Goal: Task Accomplishment & Management: Complete application form

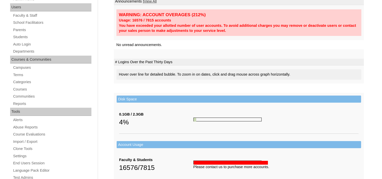
scroll to position [76, 0]
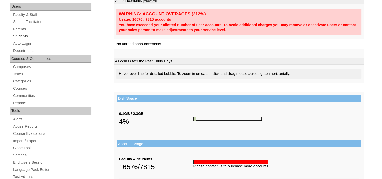
click at [21, 36] on link "Students" at bounding box center [52, 36] width 79 height 6
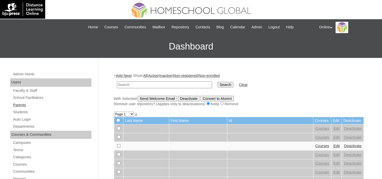
click at [20, 104] on link "Parents" at bounding box center [52, 105] width 79 height 6
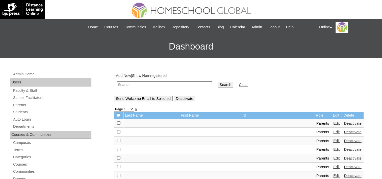
click at [124, 74] on link "Add New" at bounding box center [123, 75] width 15 height 4
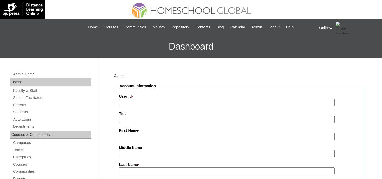
click at [180, 99] on input "User Id *" at bounding box center [226, 102] width 215 height 7
click at [185, 73] on div "Cancel" at bounding box center [239, 75] width 250 height 5
click at [127, 103] on input "User Id *" at bounding box center [226, 102] width 215 height 7
paste input "HGP0184-OACAD2025"
type input "HGP0184-OACAD2025"
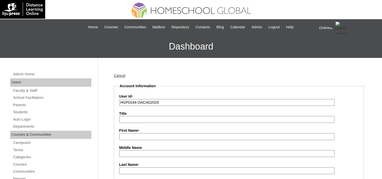
click at [131, 133] on input "First Name *" at bounding box center [226, 136] width 215 height 7
paste input "Maryver Joicee Abutar"
drag, startPoint x: 144, startPoint y: 135, endPoint x: 173, endPoint y: 135, distance: 29.0
click at [173, 135] on input "Maryver Joicee Abutar" at bounding box center [226, 136] width 215 height 7
type input "Maryver Joicee"
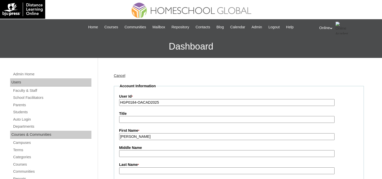
drag, startPoint x: 125, startPoint y: 168, endPoint x: 129, endPoint y: 164, distance: 5.2
click at [125, 168] on input "Last Name *" at bounding box center [226, 170] width 215 height 7
paste input "Abutar"
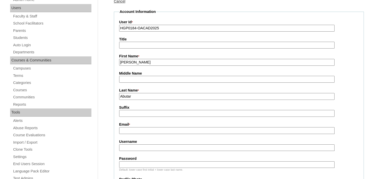
scroll to position [76, 0]
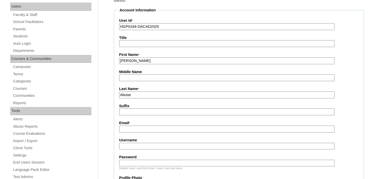
type input "Abutar"
click at [129, 127] on input "Email *" at bounding box center [226, 128] width 215 height 7
paste input "[EMAIL_ADDRESS][DOMAIN_NAME]"
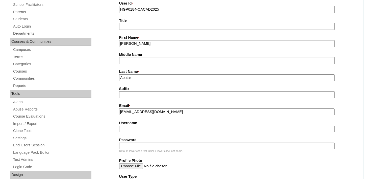
scroll to position [101, 0]
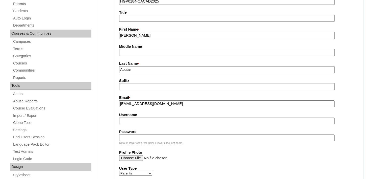
type input "emjei1984@gmail.com"
drag, startPoint x: 127, startPoint y: 118, endPoint x: 127, endPoint y: 113, distance: 5.0
click at [127, 118] on input "Username" at bounding box center [226, 120] width 215 height 7
click at [119, 117] on fieldset "Account Information User Id * HGP0184-OACAD2025 Title First Name * Maryver Joic…" at bounding box center [239, 142] width 250 height 321
click at [129, 119] on input "Username" at bounding box center [226, 120] width 215 height 7
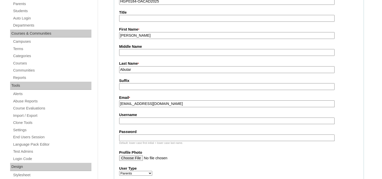
paste input "abutar2025"
type input "abutar2025"
drag, startPoint x: 129, startPoint y: 134, endPoint x: 127, endPoint y: 122, distance: 12.7
click at [129, 134] on input "Password" at bounding box center [226, 137] width 215 height 7
paste input "jUgya"
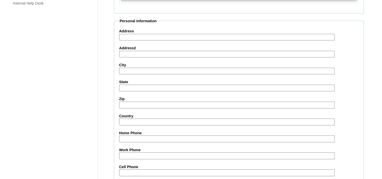
scroll to position [497, 0]
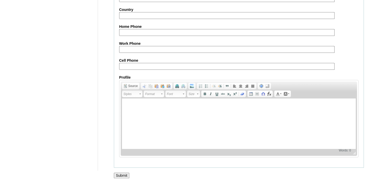
type input "jUgya"
click at [120, 172] on input "Submit" at bounding box center [122, 175] width 16 height 6
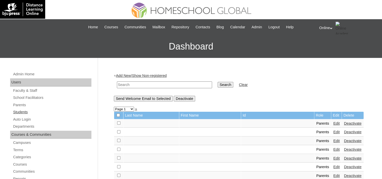
click at [18, 110] on link "Students" at bounding box center [52, 112] width 79 height 6
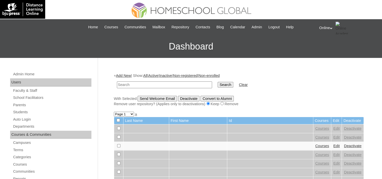
click at [123, 74] on link "Add New" at bounding box center [123, 75] width 15 height 4
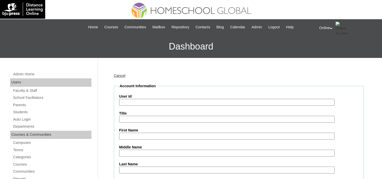
click at [144, 100] on input "User Id" at bounding box center [226, 102] width 215 height 7
paste input "HG225OACAD2025"
type input "HG225OACAD2025"
click at [132, 135] on input "First Name" at bounding box center [226, 135] width 215 height 7
paste input "Marcus Ruestoff Abutar ALAGAO _082016-3686"
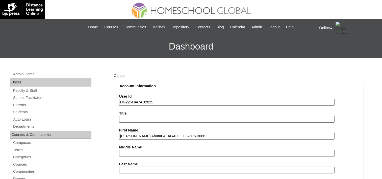
drag, startPoint x: 148, startPoint y: 135, endPoint x: 220, endPoint y: 135, distance: 72.6
click at [220, 135] on input "Marcus Ruestoff Abutar ALAGAO _082016-3686" at bounding box center [226, 135] width 215 height 7
type input "[PERSON_NAME]"
click at [144, 150] on input "Middle Name" at bounding box center [226, 152] width 215 height 7
paste input "Abutar ALAGAO _082016-3686"
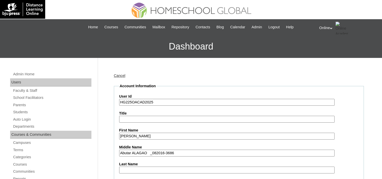
drag, startPoint x: 133, startPoint y: 151, endPoint x: 201, endPoint y: 151, distance: 67.6
click at [201, 151] on input "Abutar ALAGAO _082016-3686" at bounding box center [226, 152] width 215 height 7
click at [143, 153] on input "Abutar ALAGAO _082016-3686" at bounding box center [226, 152] width 215 height 7
drag, startPoint x: 131, startPoint y: 150, endPoint x: 208, endPoint y: 150, distance: 77.2
click at [208, 150] on input "Abutar ALAGAO _082016-3686" at bounding box center [226, 152] width 215 height 7
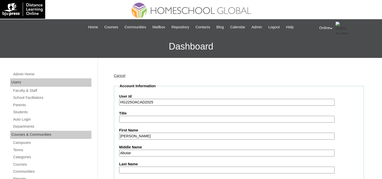
type input "Abutar"
click at [147, 170] on input "Last Name" at bounding box center [226, 169] width 215 height 7
paste input "ALAGAO _082016-3686"
click at [126, 168] on input "ALAGAO _082016-3686" at bounding box center [226, 169] width 215 height 7
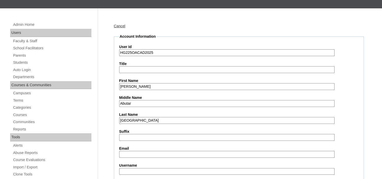
scroll to position [50, 0]
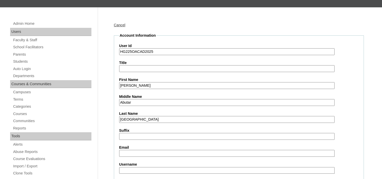
type input "Alagao"
click at [130, 150] on input "Email" at bounding box center [226, 153] width 215 height 7
click at [120, 131] on label "Suffix" at bounding box center [238, 130] width 239 height 5
click at [120, 133] on input "Suffix" at bounding box center [226, 136] width 215 height 7
click at [128, 170] on input "Username" at bounding box center [226, 170] width 215 height 7
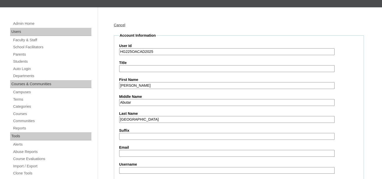
paste input "mr.alagao2025"
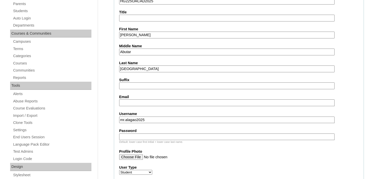
type input "mr.alagao2025"
click at [131, 133] on input "Password" at bounding box center [226, 136] width 215 height 7
paste input "FgDeh"
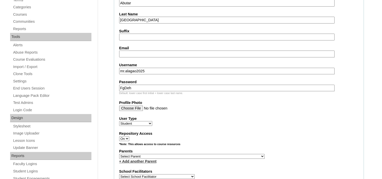
scroll to position [151, 0]
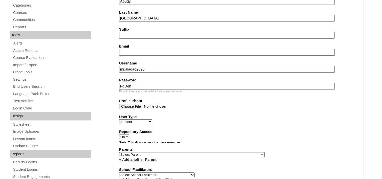
type input "FgDeh"
click at [141, 152] on select "Select Parent , , , , , , , , , , , , , , , , , , , , , , , , , , , , , , , , ,…" at bounding box center [191, 154] width 145 height 5
click at [147, 152] on select "Select Parent , , , , , , , , , , , , , , , , , , , , , , , , , , , , , , , , ,…" at bounding box center [191, 154] width 145 height 5
select select "43709"
click at [119, 152] on select "Select Parent , , , , , , , , , , , , , , , , , , , , , , , , , , , , , , , , ,…" at bounding box center [191, 154] width 145 height 5
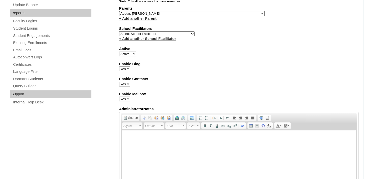
scroll to position [303, 0]
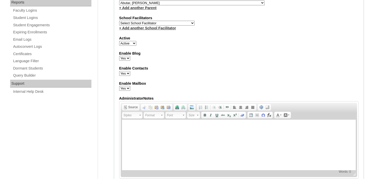
click at [144, 21] on select "Select School Facilitator Norman Añain Ruffa Abadijas Mary Abella Gloryfe Abion…" at bounding box center [156, 23] width 75 height 5
select select "39214"
click at [119, 21] on select "Select School Facilitator Norman Añain Ruffa Abadijas Mary Abella Gloryfe Abion…" at bounding box center [156, 23] width 75 height 5
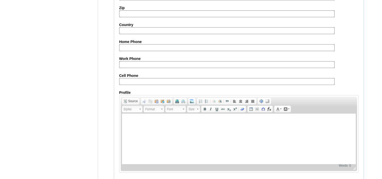
scroll to position [583, 0]
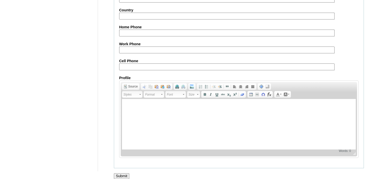
click at [122, 178] on div at bounding box center [191, 180] width 382 height 5
click at [123, 173] on input "Submit" at bounding box center [122, 176] width 16 height 6
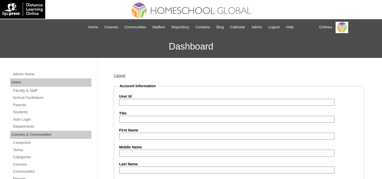
select select "39214"
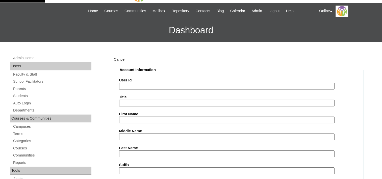
scroll to position [76, 0]
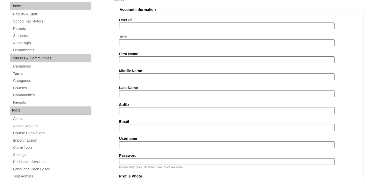
click at [129, 124] on input "Email" at bounding box center [226, 127] width 215 height 7
paste input "emjei1984@gmail.com"
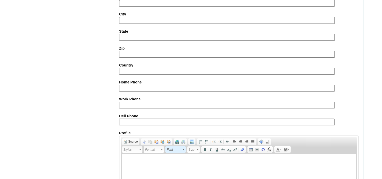
scroll to position [583, 0]
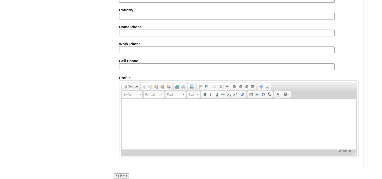
type input "emjei1984@gmail.com"
click at [121, 173] on input "Submit" at bounding box center [122, 176] width 16 height 6
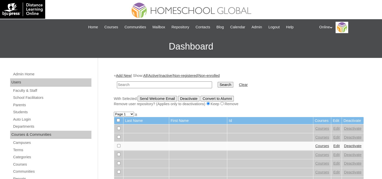
click at [120, 84] on input "text" at bounding box center [164, 84] width 95 height 7
type input "[PERSON_NAME]"
click at [217, 84] on input "Search" at bounding box center [225, 85] width 16 height 6
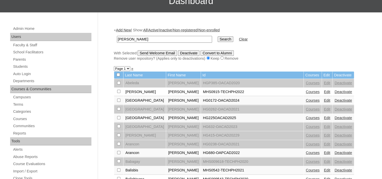
scroll to position [50, 0]
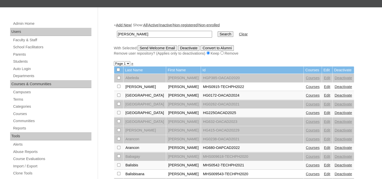
click at [305, 112] on link "Courses" at bounding box center [312, 112] width 14 height 4
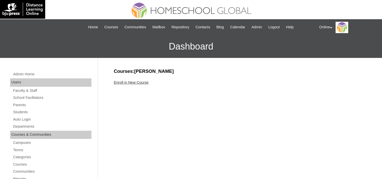
click at [128, 83] on link "Enroll in New Course" at bounding box center [131, 82] width 35 height 4
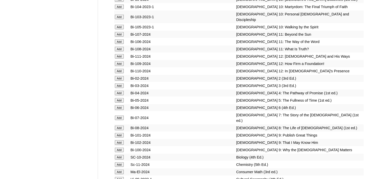
scroll to position [1337, 0]
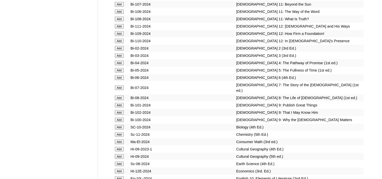
click at [120, 117] on input "Add" at bounding box center [119, 119] width 9 height 5
click at [118, 110] on input "Add" at bounding box center [119, 112] width 9 height 5
click at [119, 103] on input "Add" at bounding box center [119, 105] width 9 height 5
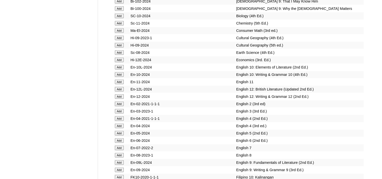
scroll to position [1538, 0]
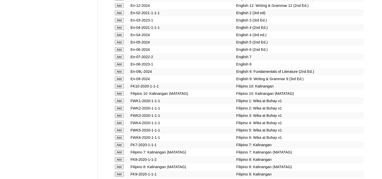
click at [121, 76] on input "Add" at bounding box center [119, 78] width 9 height 5
click at [120, 69] on input "Add" at bounding box center [119, 71] width 9 height 5
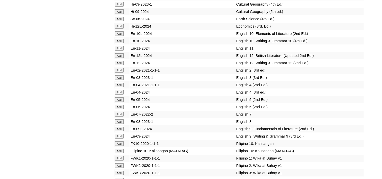
scroll to position [1412, 0]
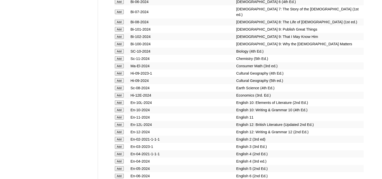
click at [121, 56] on input "Add" at bounding box center [119, 58] width 9 height 5
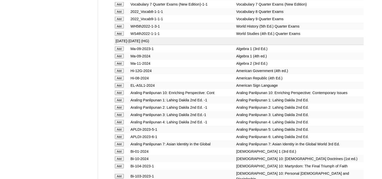
scroll to position [1135, 0]
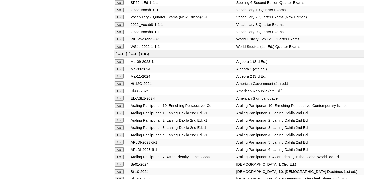
click at [117, 74] on input "Add" at bounding box center [119, 76] width 9 height 5
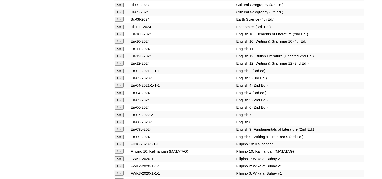
scroll to position [1488, 0]
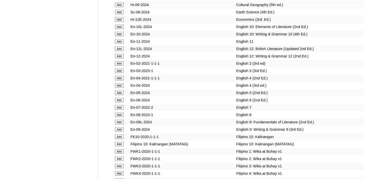
click at [119, 127] on input "Add" at bounding box center [119, 129] width 9 height 5
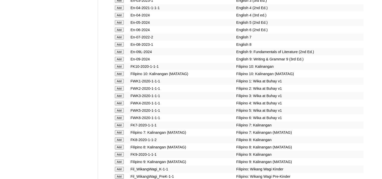
scroll to position [1564, 0]
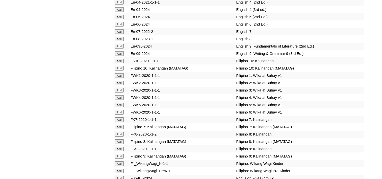
click at [122, 154] on input "Add" at bounding box center [119, 156] width 9 height 5
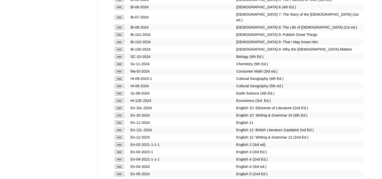
scroll to position [1437, 0]
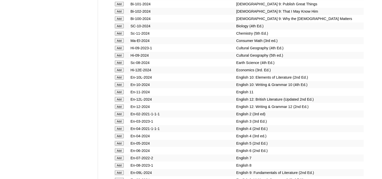
click at [118, 68] on input "Add" at bounding box center [119, 70] width 9 height 5
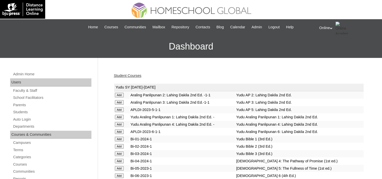
click at [125, 76] on link "Student Courses" at bounding box center [127, 75] width 27 height 4
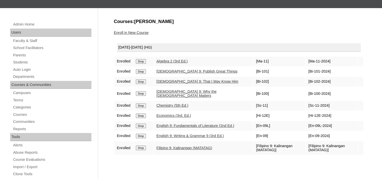
scroll to position [50, 0]
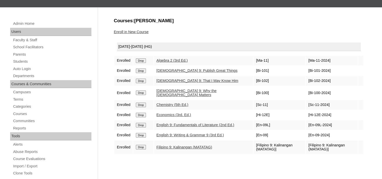
click at [132, 29] on div "Enroll in New Course" at bounding box center [239, 31] width 250 height 5
click at [142, 30] on link "Enroll in New Course" at bounding box center [131, 32] width 35 height 4
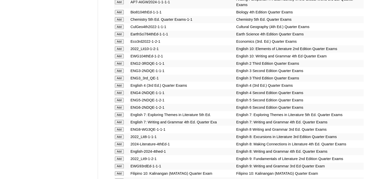
scroll to position [580, 0]
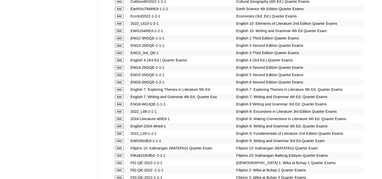
click at [119, 131] on input "Add" at bounding box center [119, 133] width 9 height 5
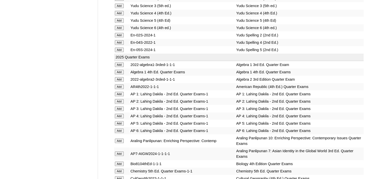
scroll to position [580, 0]
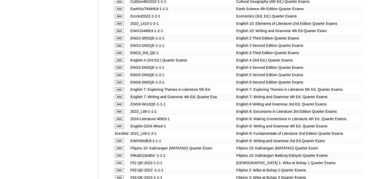
click at [116, 138] on input "Add" at bounding box center [119, 140] width 9 height 5
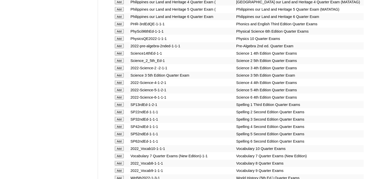
scroll to position [1084, 0]
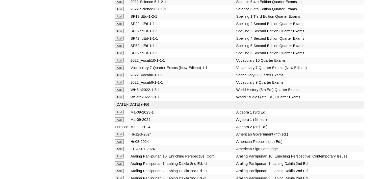
click at [120, 80] on input "Add" at bounding box center [119, 82] width 9 height 5
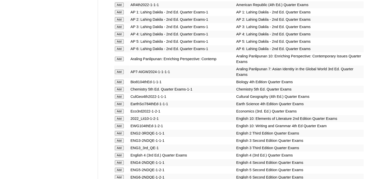
scroll to position [530, 0]
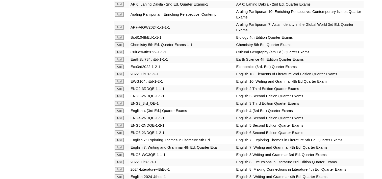
click at [120, 42] on input "Add" at bounding box center [119, 44] width 9 height 5
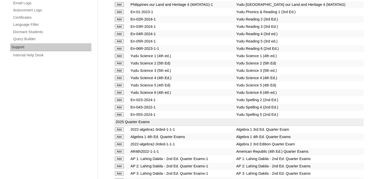
scroll to position [429, 0]
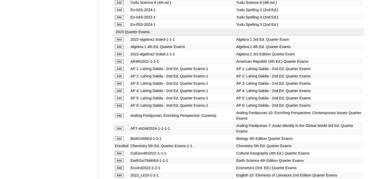
click at [123, 52] on input "Add" at bounding box center [119, 54] width 9 height 5
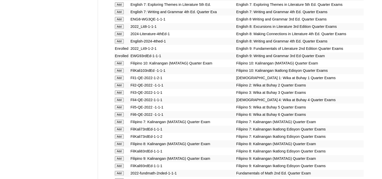
scroll to position [706, 0]
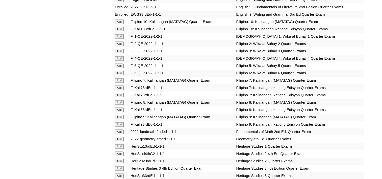
click at [119, 114] on input "Add" at bounding box center [119, 116] width 9 height 5
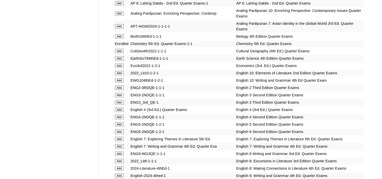
scroll to position [530, 0]
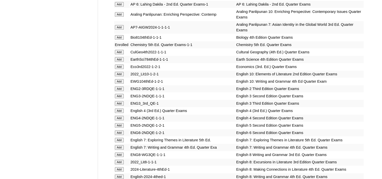
click at [120, 64] on input "Add" at bounding box center [119, 66] width 9 height 5
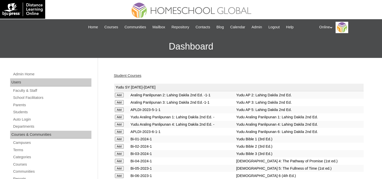
click at [123, 75] on link "Student Courses" at bounding box center [127, 75] width 27 height 4
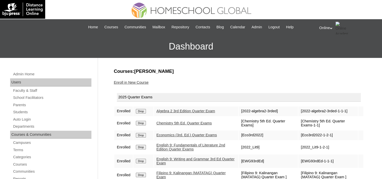
click at [326, 25] on div "Online My Profile My Settings Logout" at bounding box center [348, 28] width 58 height 13
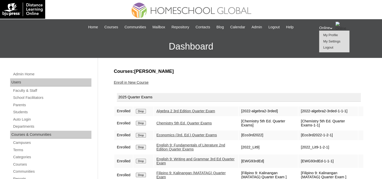
click at [324, 49] on span "Logout" at bounding box center [328, 47] width 10 height 4
